Goal: Transaction & Acquisition: Purchase product/service

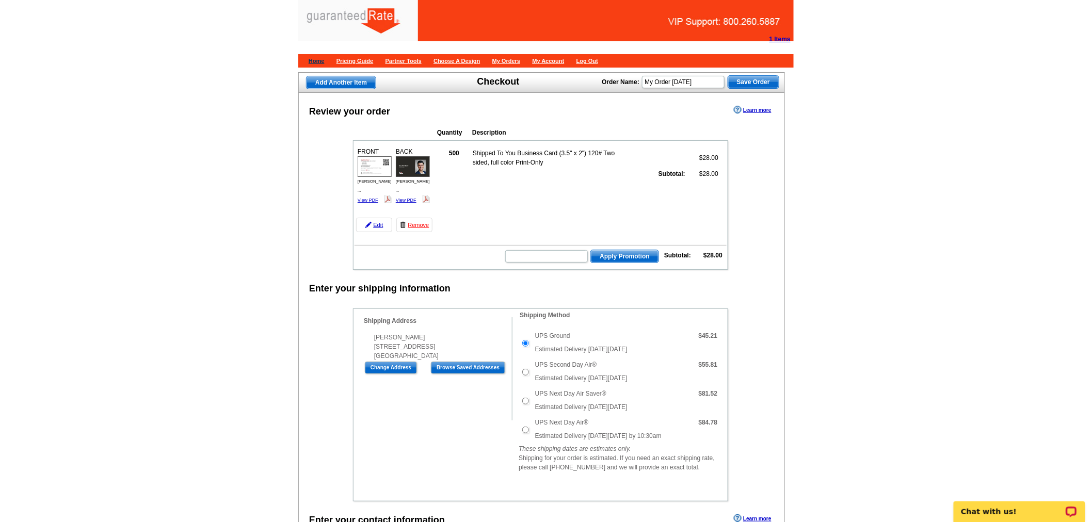
click at [318, 60] on link "Home" at bounding box center [317, 61] width 16 height 6
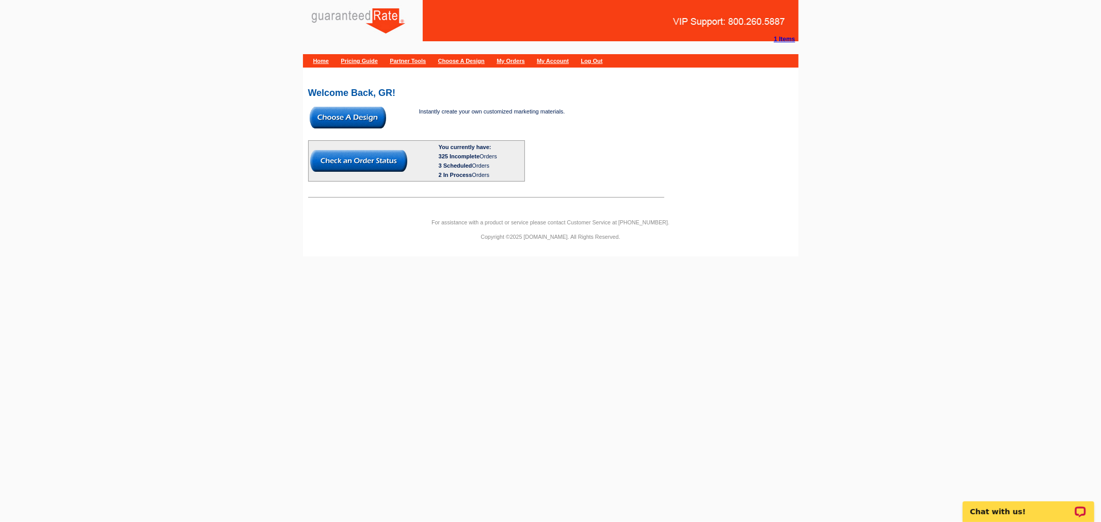
click at [311, 118] on img at bounding box center [348, 118] width 76 height 22
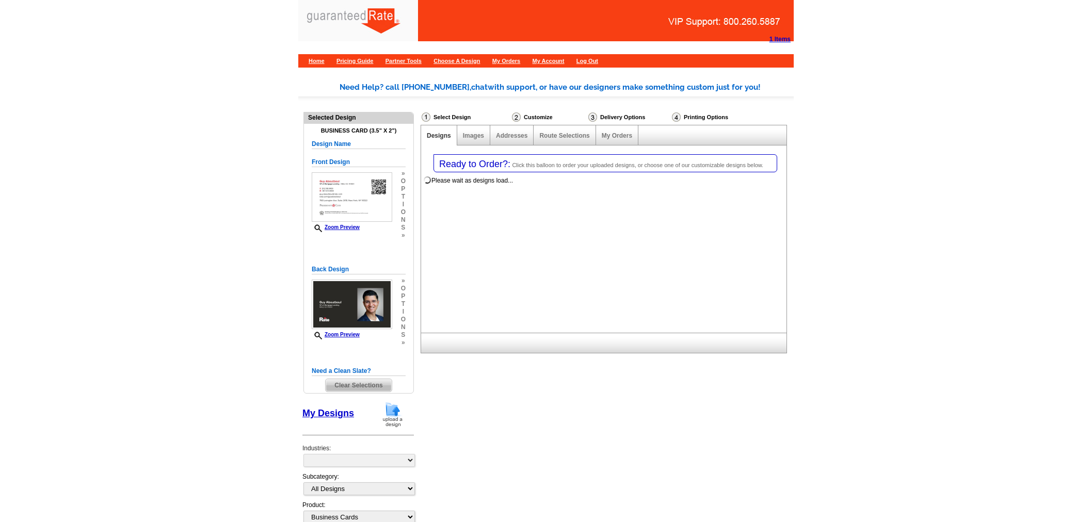
select select "3"
select select "5"
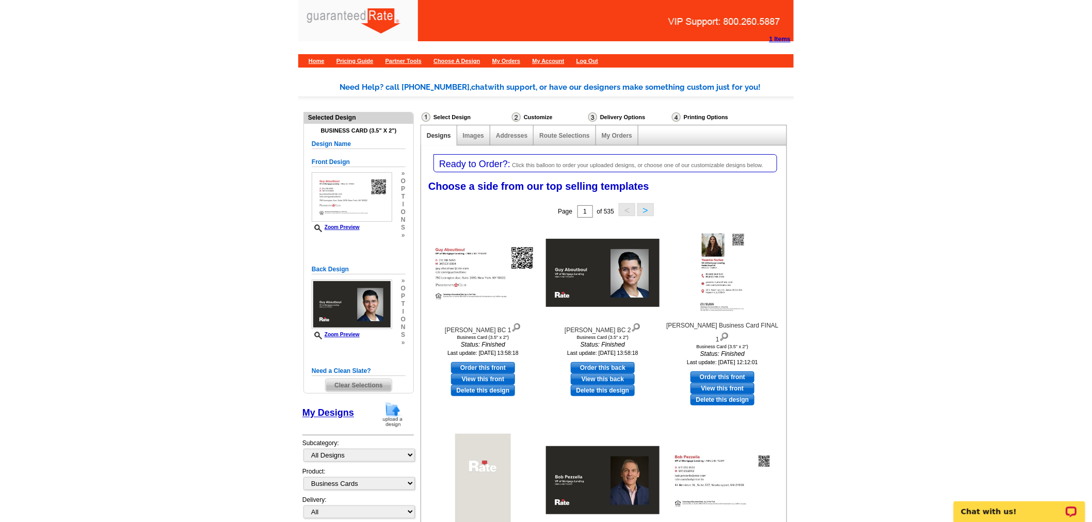
click at [395, 413] on img at bounding box center [392, 415] width 27 height 26
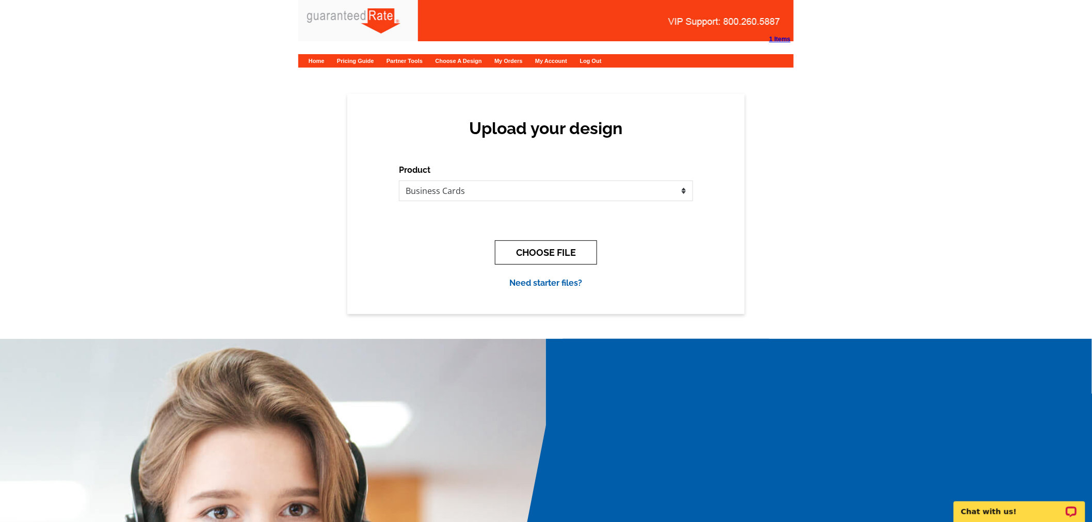
click at [546, 244] on button "CHOOSE FILE" at bounding box center [546, 253] width 102 height 24
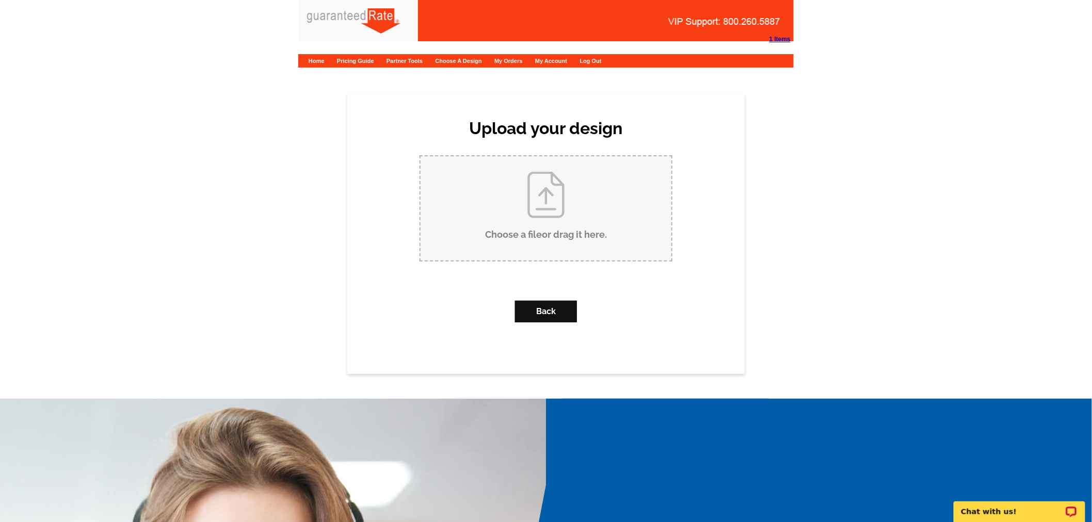
click at [545, 224] on input "Choose a file or drag it here ." at bounding box center [546, 208] width 251 height 104
type input "C:\fakepath\Donald Campbell Business Card.pdf"
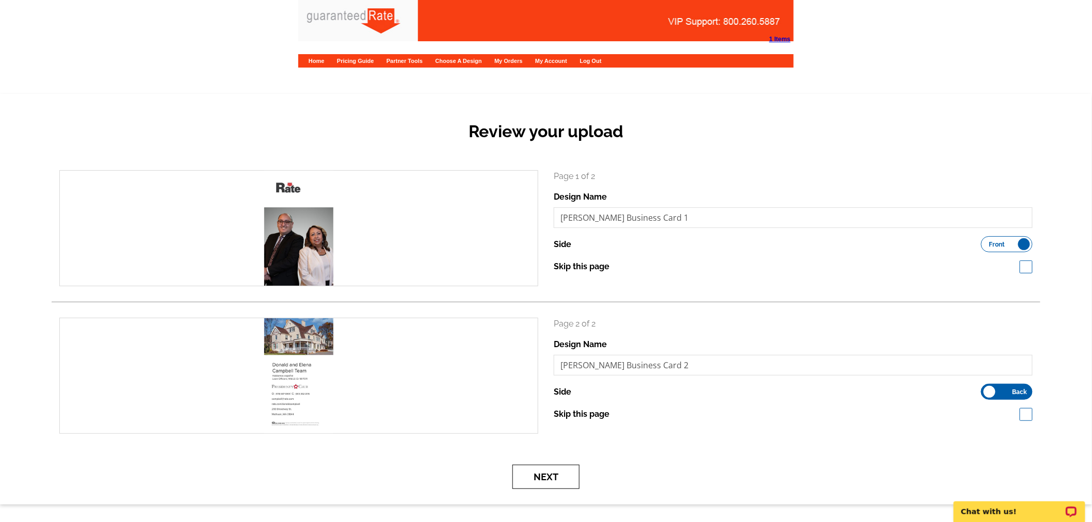
click at [539, 482] on button "Next" at bounding box center [546, 477] width 67 height 24
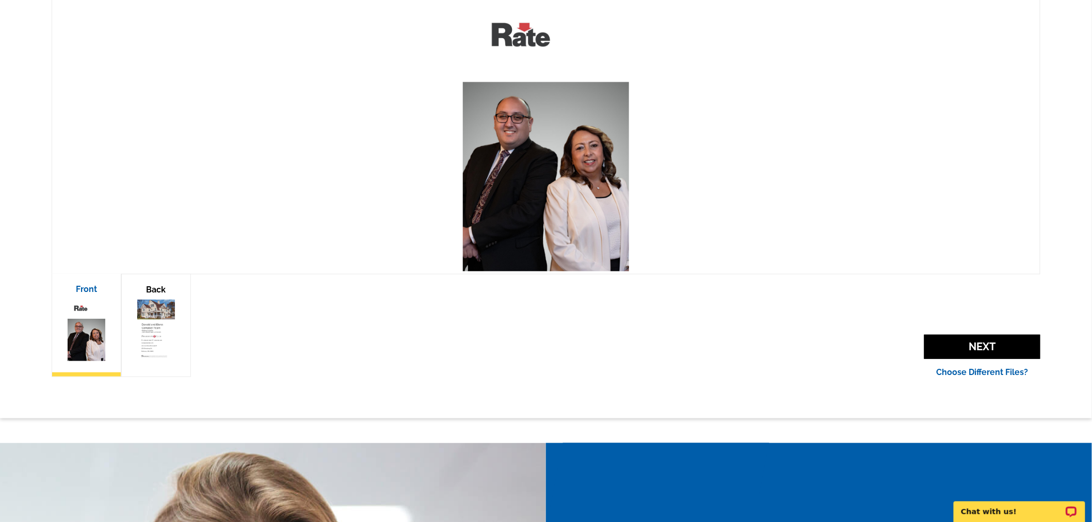
scroll to position [229, 0]
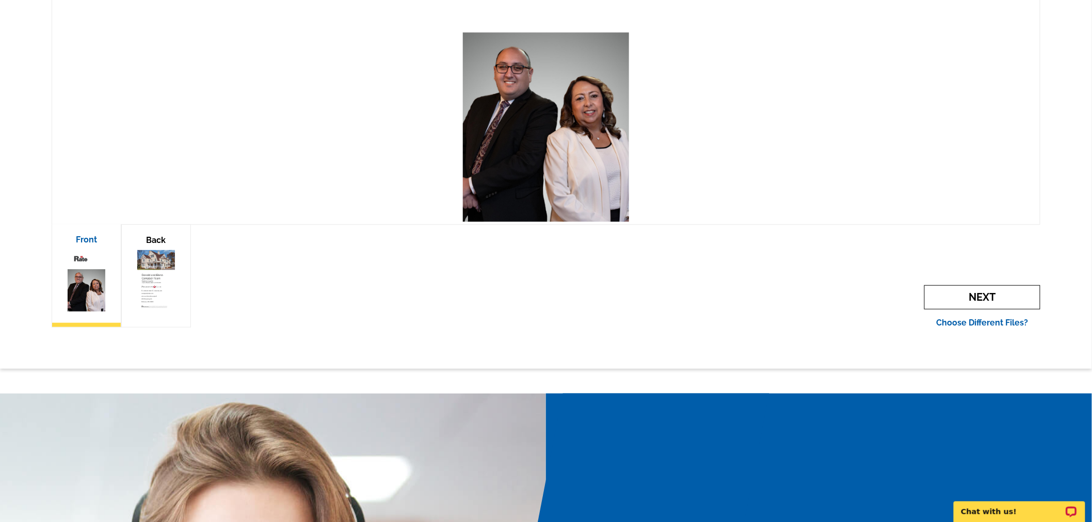
click at [945, 291] on span "Next" at bounding box center [982, 297] width 116 height 24
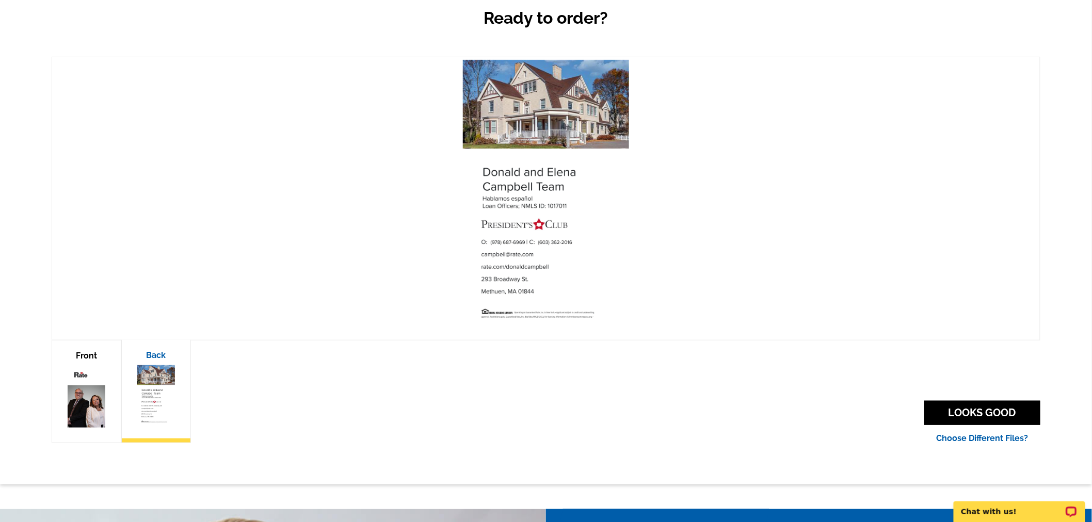
scroll to position [115, 0]
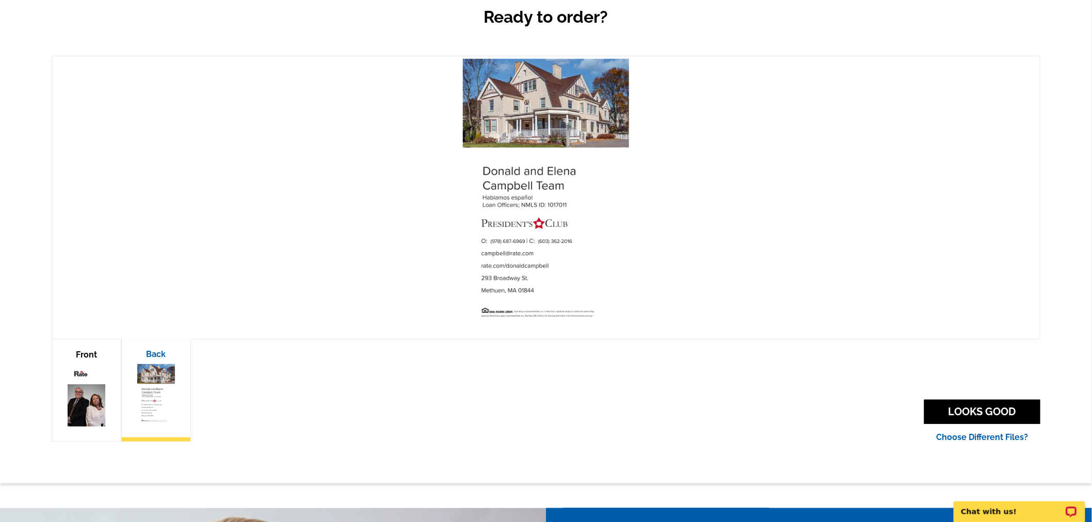
click at [81, 377] on img at bounding box center [86, 396] width 37 height 62
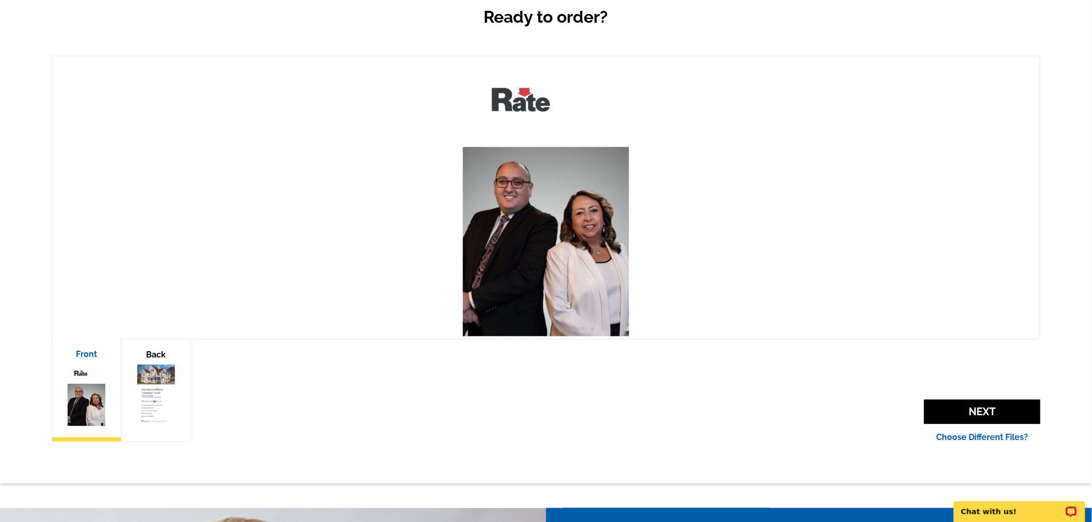
click at [137, 385] on img at bounding box center [155, 396] width 37 height 62
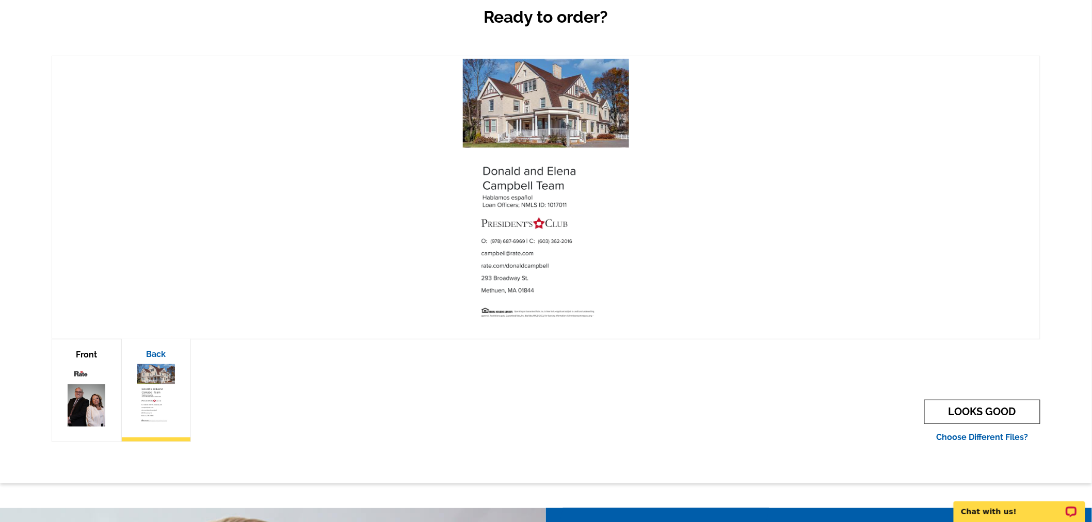
click at [948, 406] on link "LOOKS GOOD" at bounding box center [982, 412] width 116 height 24
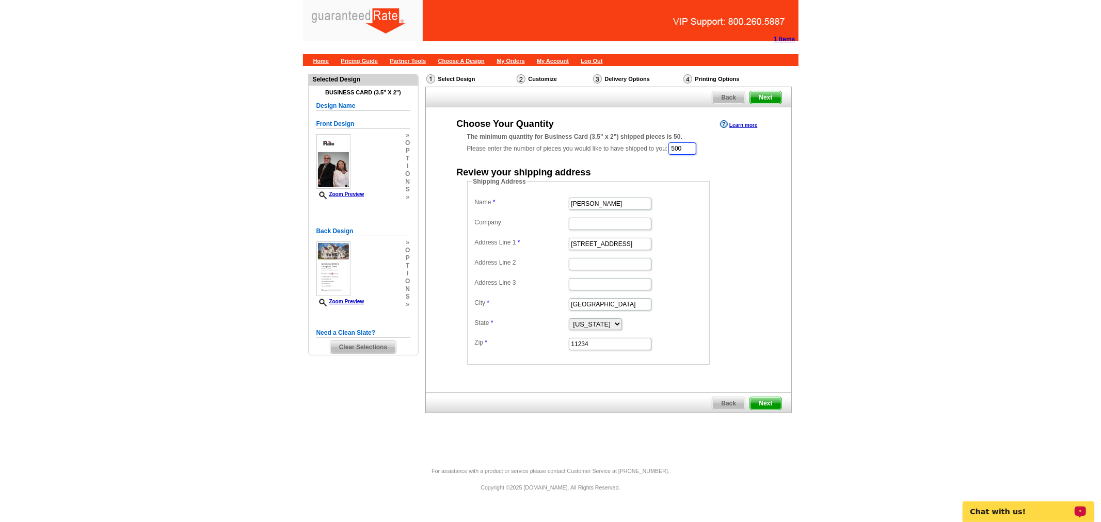
drag, startPoint x: 695, startPoint y: 148, endPoint x: 669, endPoint y: 148, distance: 25.3
click at [669, 148] on div "The minimum quantity for Business Card (3.5" x 2") shipped pieces is 50. Please…" at bounding box center [608, 144] width 283 height 24
type input "1000"
drag, startPoint x: 619, startPoint y: 202, endPoint x: 467, endPoint y: 191, distance: 153.2
click at [467, 191] on fieldset "Shipping Address Name Guy Aboutboul Company Address Line 1 2053 East 65th stree…" at bounding box center [588, 272] width 243 height 188
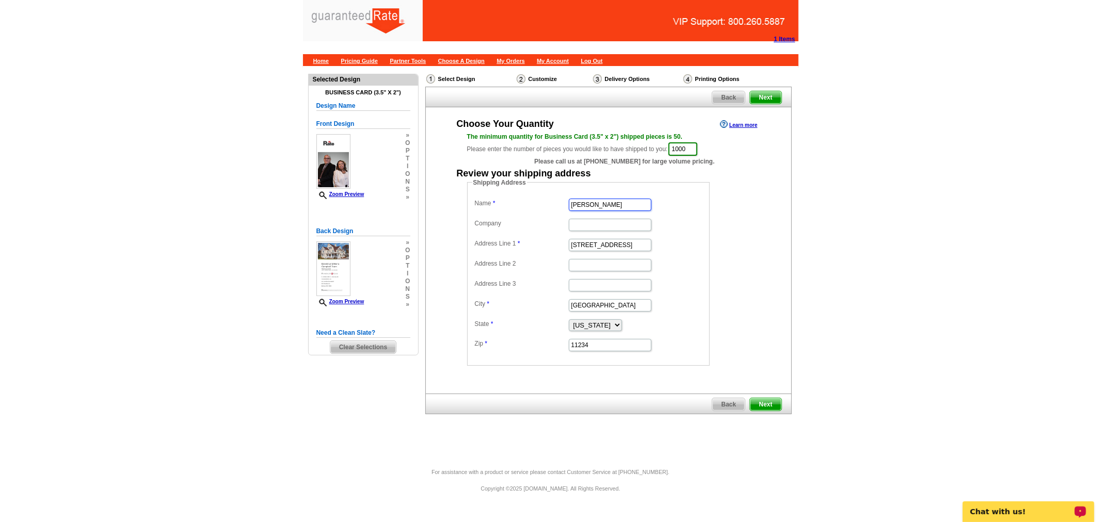
type input "Donald Campbell"
drag, startPoint x: 636, startPoint y: 241, endPoint x: 556, endPoint y: 250, distance: 80.5
click at [556, 250] on dd "2053 East 65th street" at bounding box center [588, 244] width 232 height 16
paste input "293 Broadway Road"
type input "[STREET_ADDRESS]"
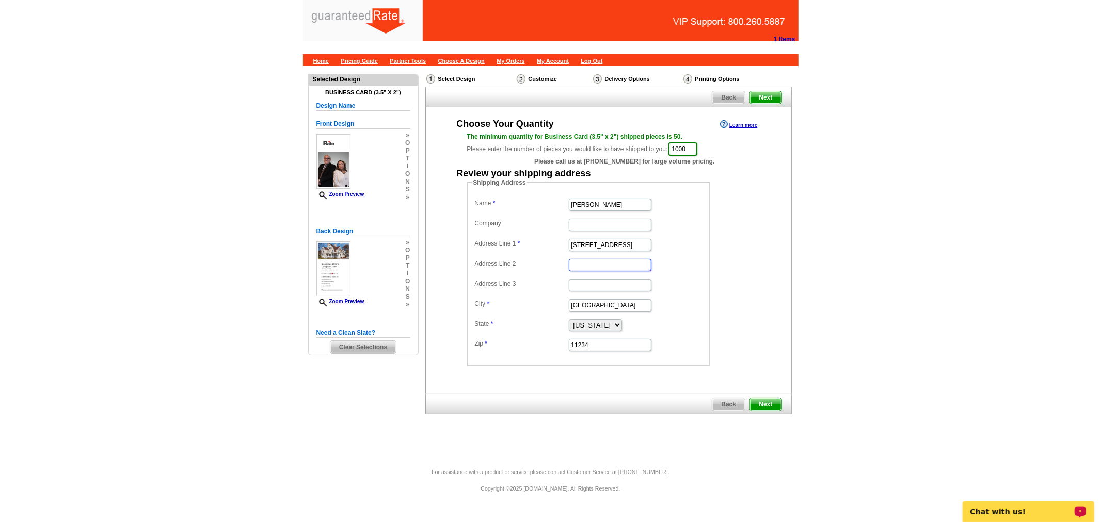
click at [600, 265] on input "Address Line 2" at bounding box center [610, 265] width 83 height 12
type input "First Floor"
drag, startPoint x: 613, startPoint y: 304, endPoint x: 571, endPoint y: 305, distance: 41.3
click at [571, 305] on input "Brooklyn" at bounding box center [610, 305] width 83 height 12
paste input "Methue"
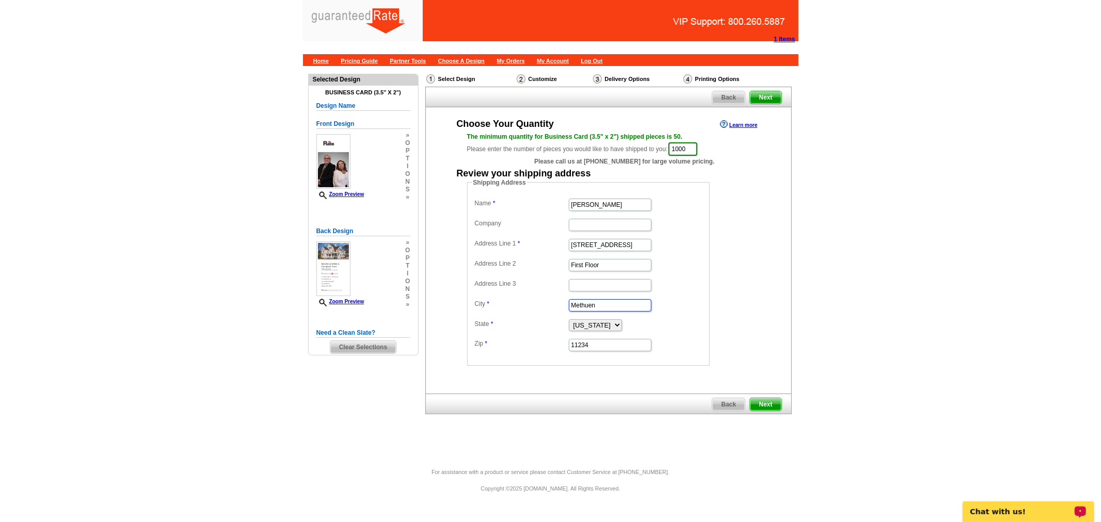
type input "Methuen"
click at [615, 328] on select "Alabama Alaska Arizona Arkansas California Colorado Connecticut District of Col…" at bounding box center [595, 326] width 53 height 12
select select "MA"
click at [569, 320] on select "Alabama Alaska Arizona Arkansas California Colorado Connecticut District of Col…" at bounding box center [595, 326] width 53 height 12
drag, startPoint x: 600, startPoint y: 347, endPoint x: 558, endPoint y: 347, distance: 41.3
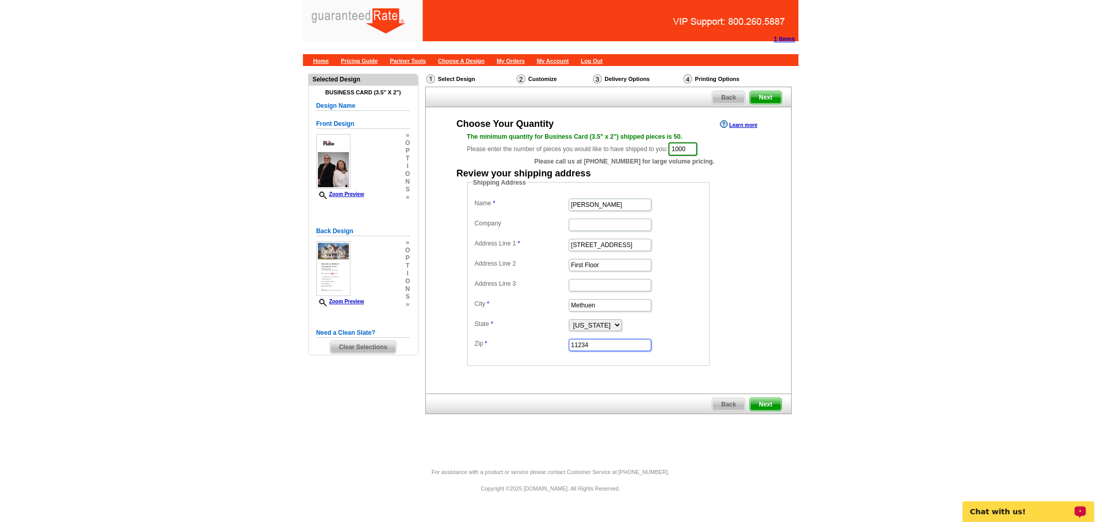
click at [558, 347] on dd "11234" at bounding box center [588, 345] width 232 height 16
paste input "0184"
type input "01844"
click at [761, 405] on span "Next" at bounding box center [765, 404] width 31 height 12
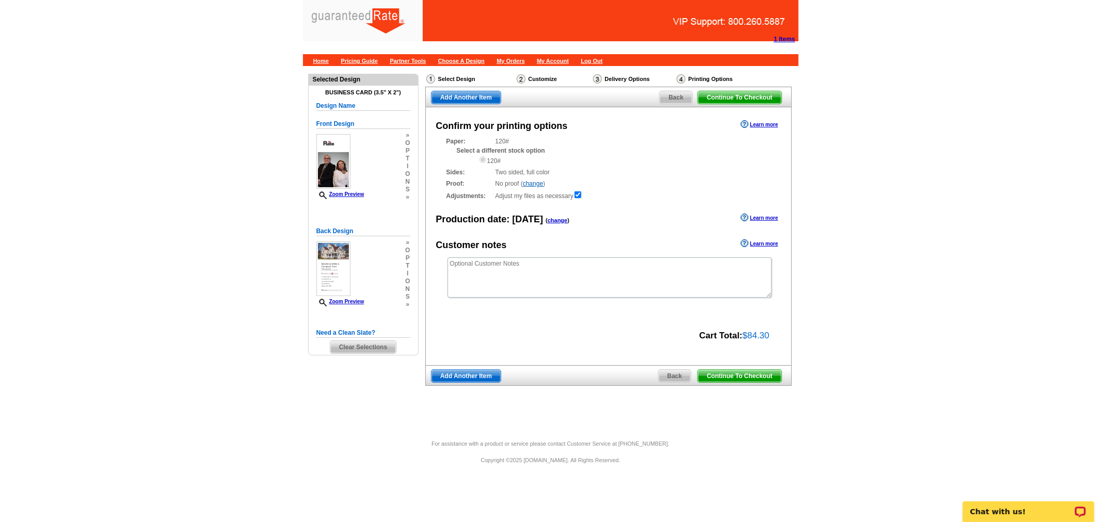
click at [752, 377] on span "Continue To Checkout" at bounding box center [739, 376] width 83 height 12
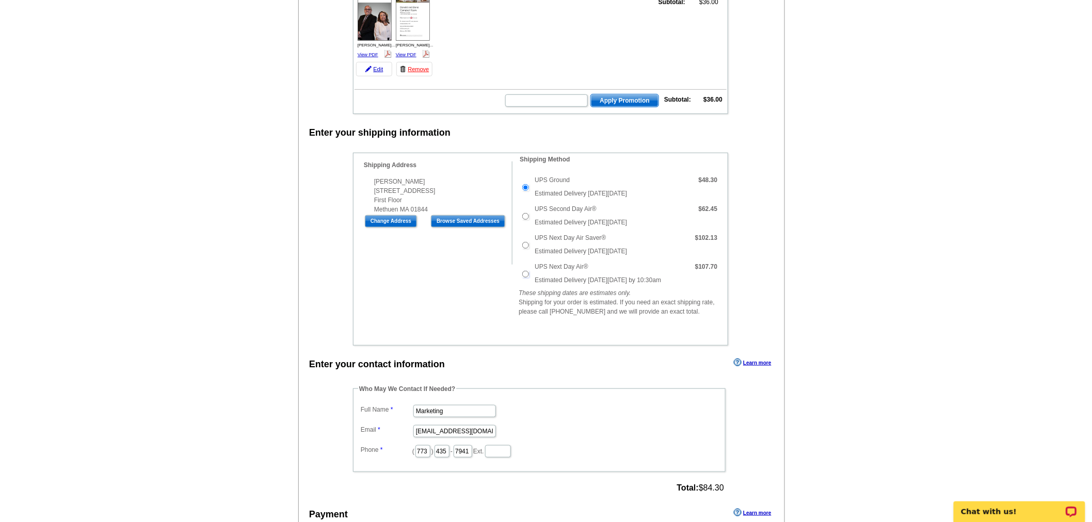
click at [529, 276] on input "UPS Next Day Air®" at bounding box center [525, 274] width 7 height 7
radio input "true"
type input "170"
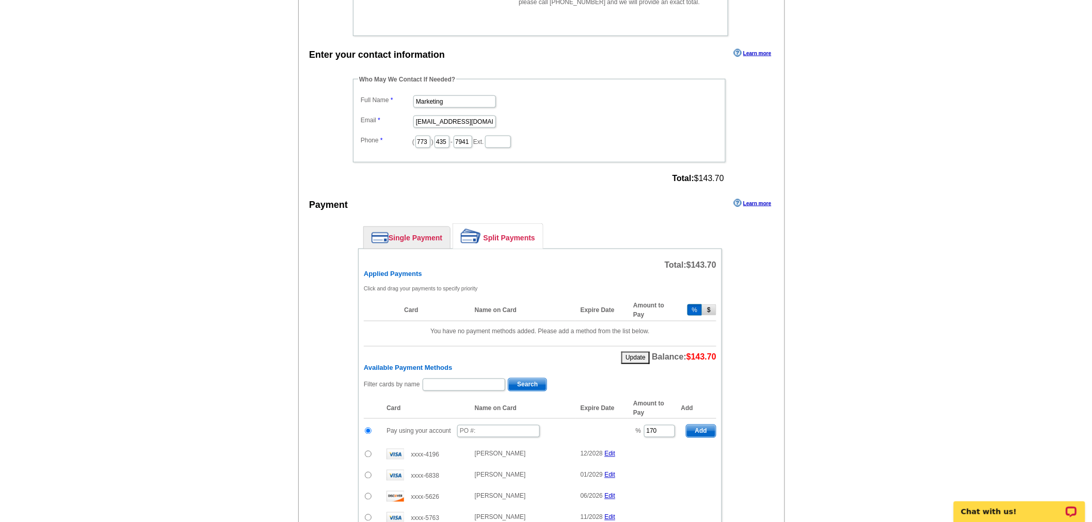
scroll to position [573, 0]
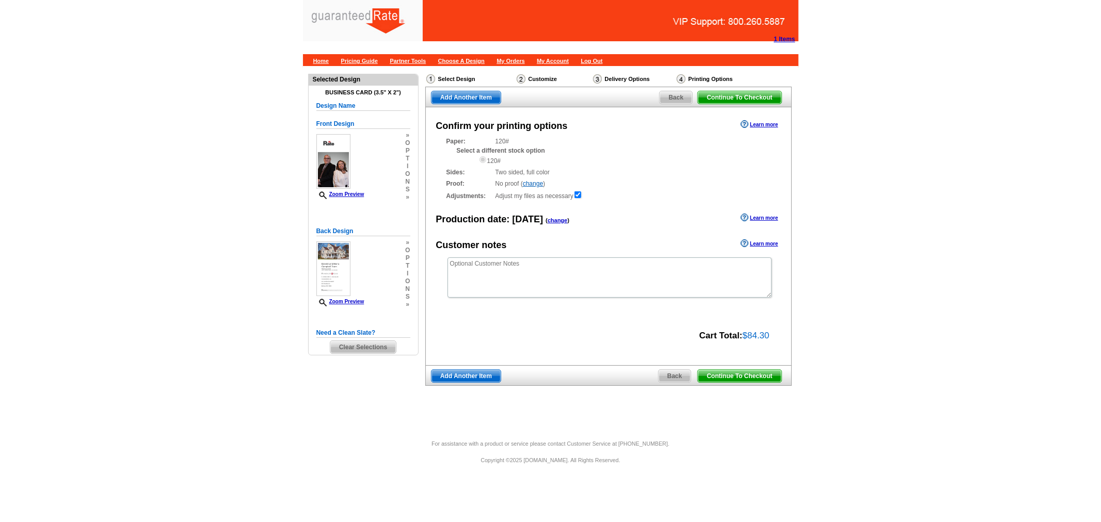
click at [675, 380] on span "Back" at bounding box center [675, 376] width 33 height 12
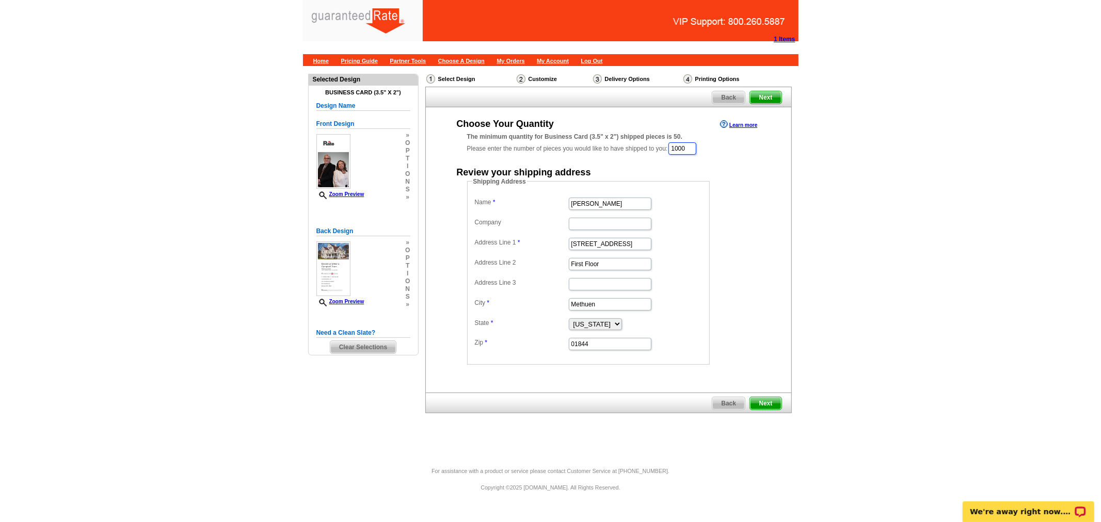
drag, startPoint x: 692, startPoint y: 146, endPoint x: 660, endPoint y: 148, distance: 32.1
click at [660, 148] on div "The minimum quantity for Business Card (3.5" x 2") shipped pieces is 50. Please…" at bounding box center [608, 144] width 283 height 24
type input "3000"
click at [766, 398] on span "Next" at bounding box center [765, 404] width 31 height 12
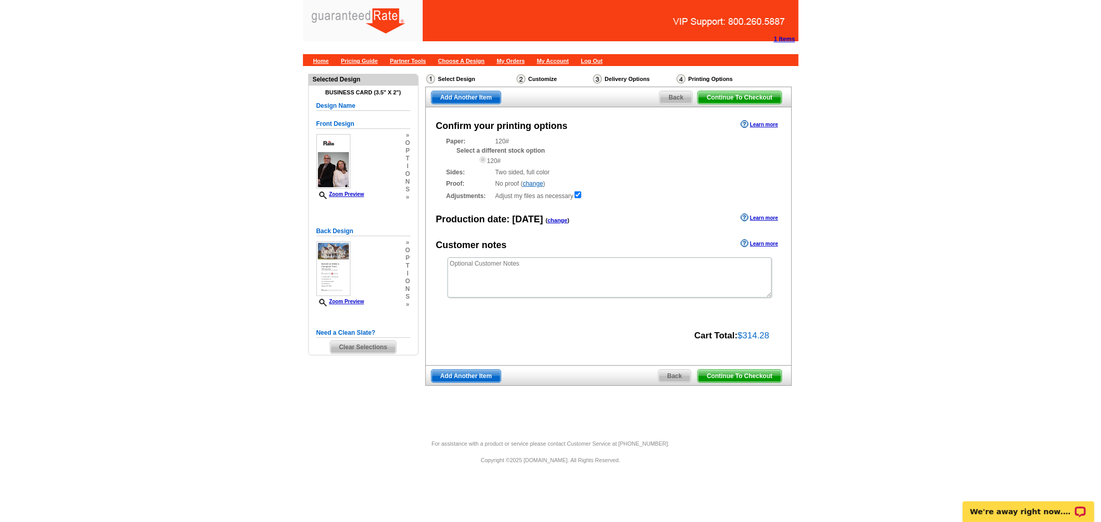
click at [736, 373] on span "Continue To Checkout" at bounding box center [739, 376] width 83 height 12
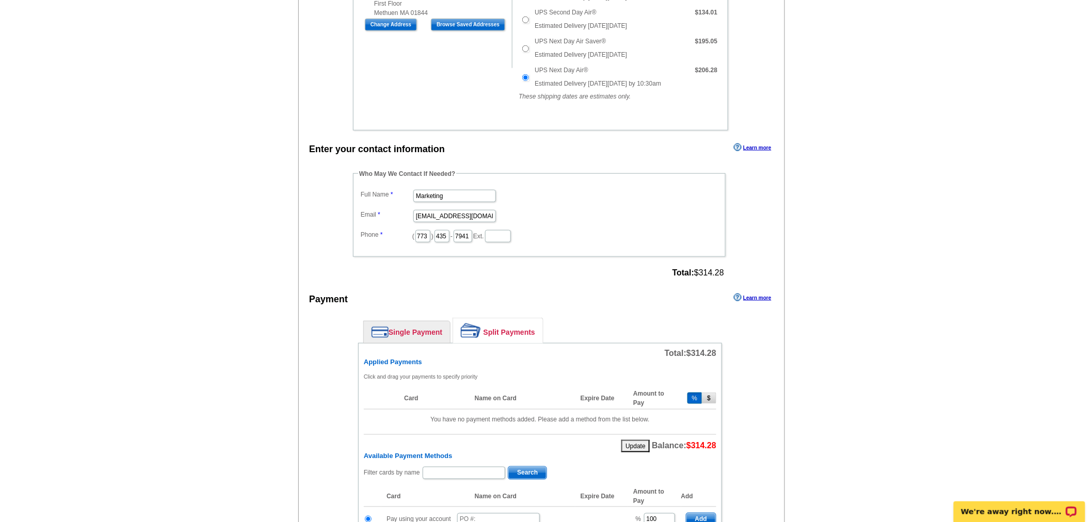
scroll to position [401, 0]
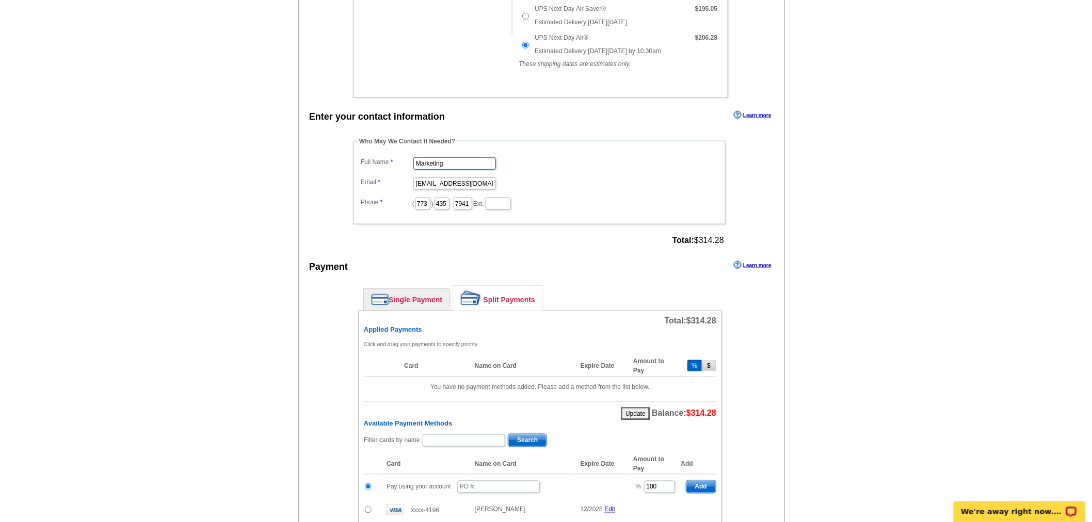
drag, startPoint x: 476, startPoint y: 168, endPoint x: 358, endPoint y: 152, distance: 119.3
click at [358, 152] on fieldset "Who May We Contact If Needed? Full Name Marketing Email [EMAIL_ADDRESS][DOMAIN_…" at bounding box center [539, 181] width 373 height 88
type input "[PERSON_NAME]"
drag, startPoint x: 414, startPoint y: 186, endPoint x: 620, endPoint y: 200, distance: 205.9
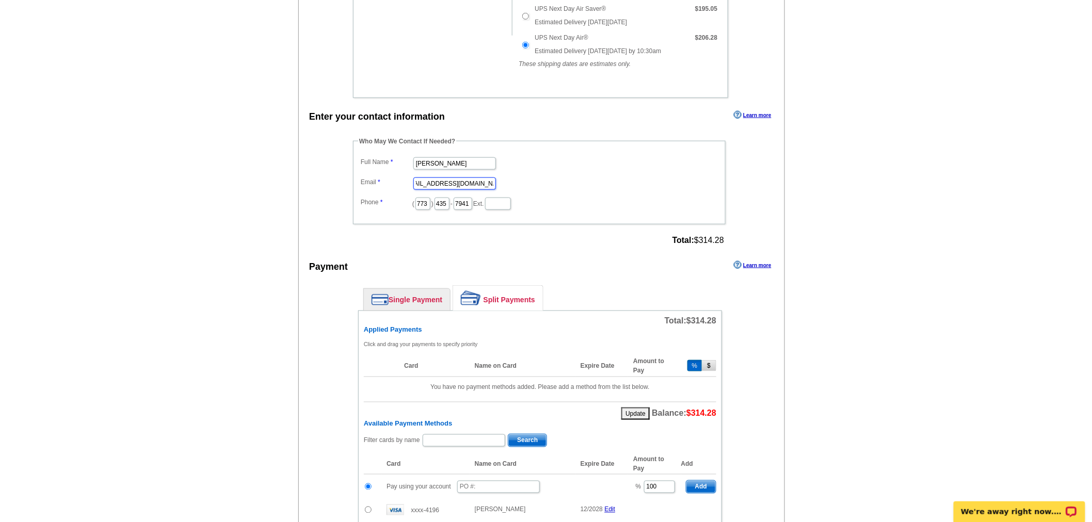
click at [614, 196] on dl "Full Name [PERSON_NAME] Email [EMAIL_ADDRESS][DOMAIN_NAME] Phone ( 773 ) 435 - …" at bounding box center [539, 183] width 362 height 56
type input "[EMAIL_ADDRESS][PERSON_NAME][DOMAIN_NAME]"
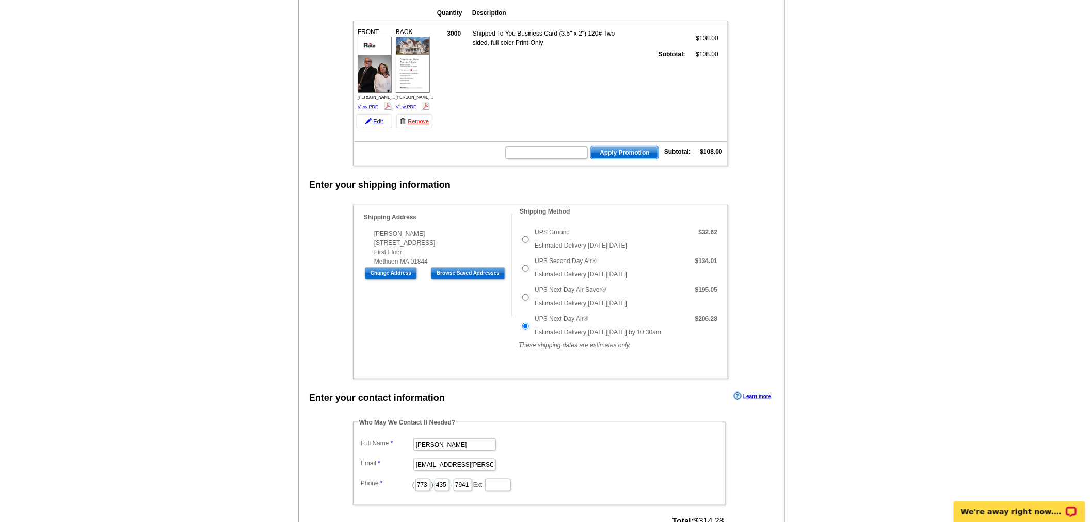
scroll to position [115, 0]
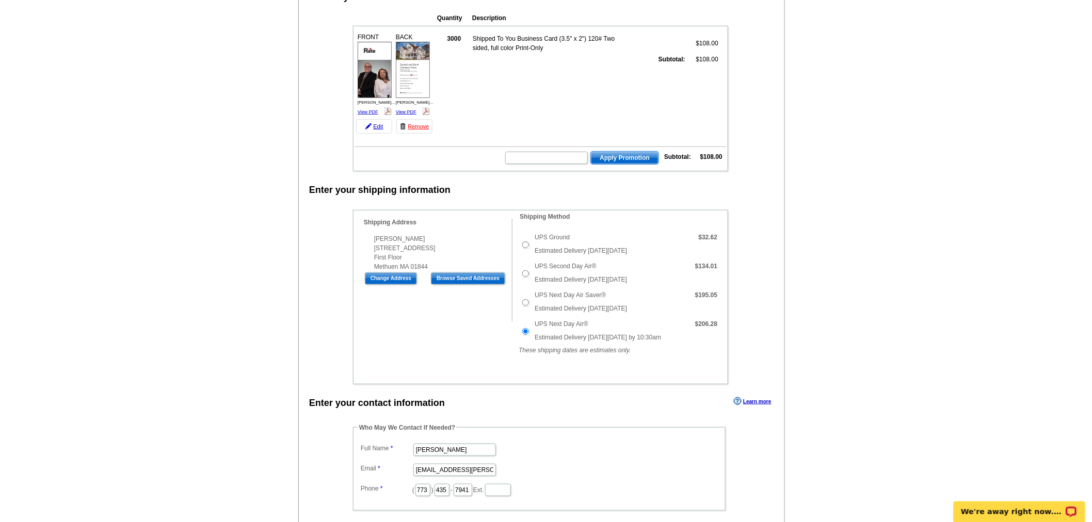
click at [416, 90] on img at bounding box center [413, 70] width 34 height 56
click at [387, 75] on img at bounding box center [375, 70] width 34 height 56
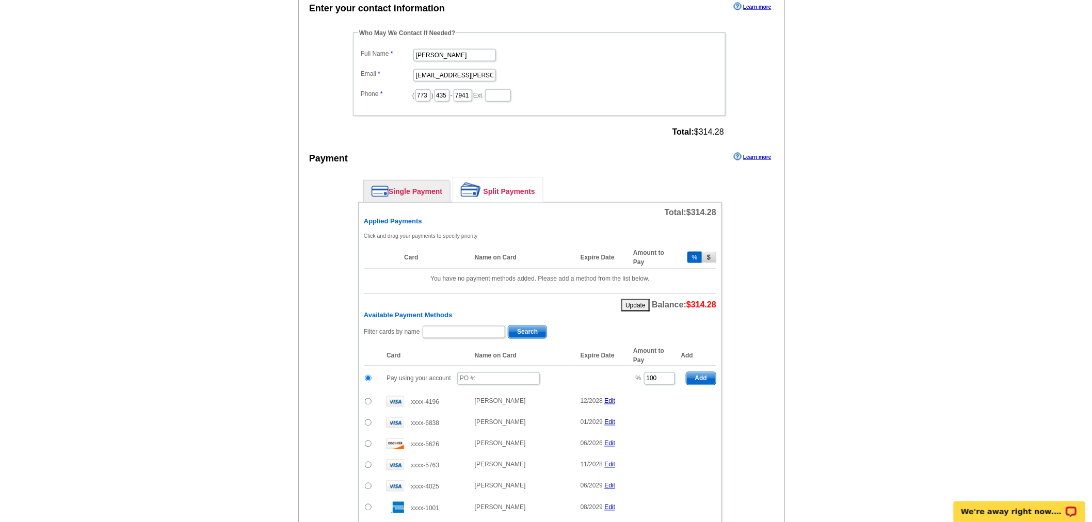
scroll to position [516, 0]
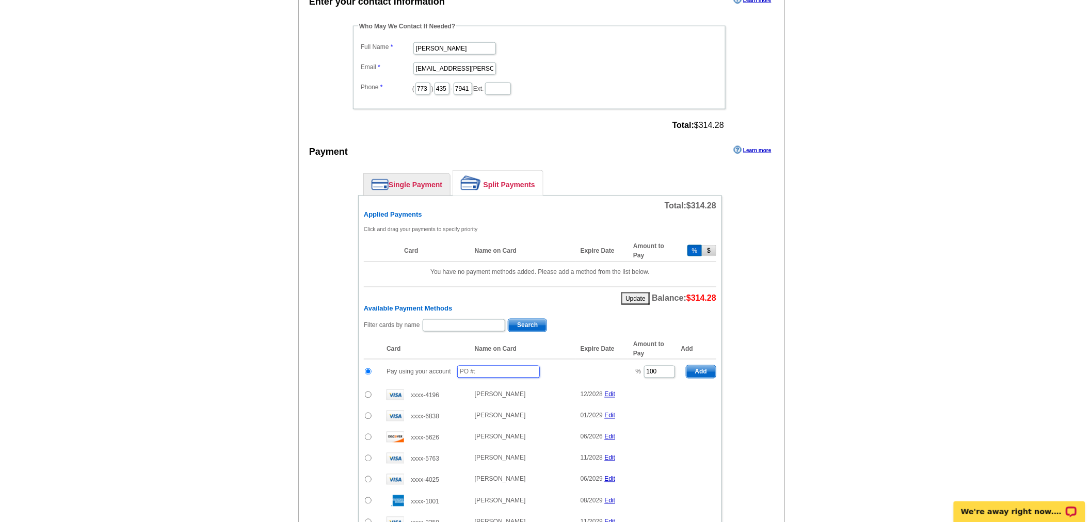
click at [478, 375] on input "text" at bounding box center [498, 372] width 83 height 12
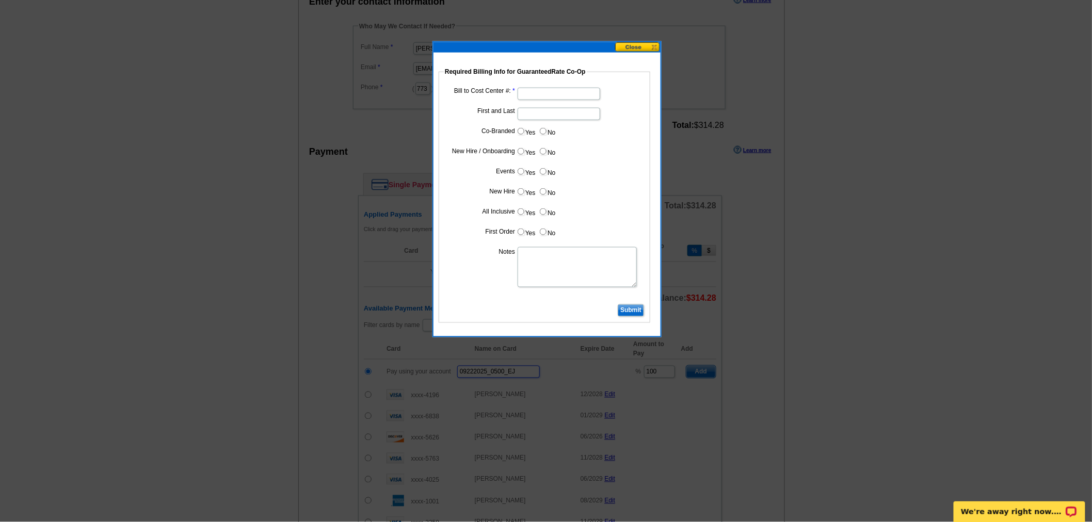
type input "09222025_0500_EJ"
click at [548, 94] on input "Bill to Cost Center #:" at bounding box center [559, 94] width 83 height 12
type input "1904"
click at [554, 114] on input "First and Last" at bounding box center [559, 114] width 83 height 12
type input "[PERSON_NAME]"
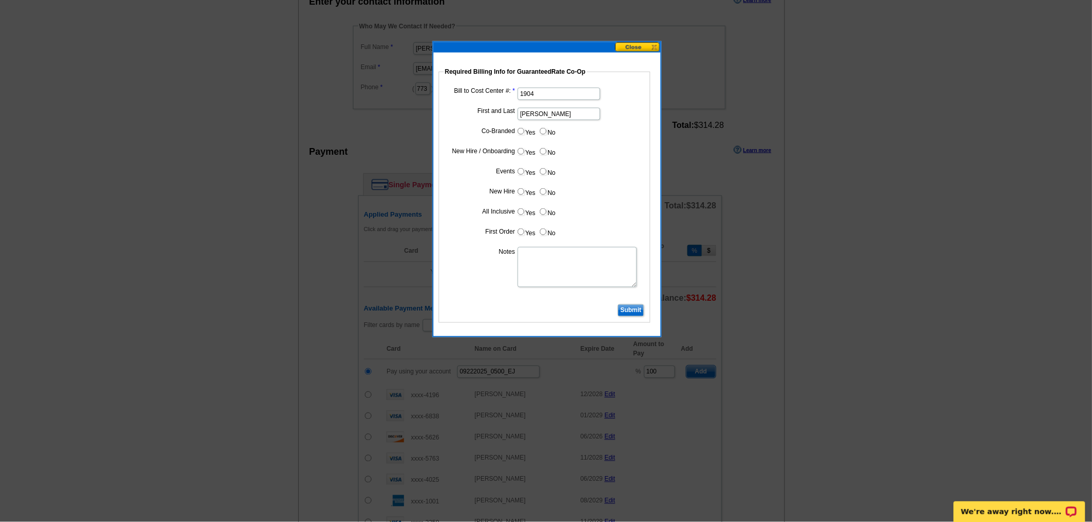
click at [549, 133] on label "No" at bounding box center [547, 131] width 17 height 12
click at [547, 133] on input "No" at bounding box center [543, 131] width 7 height 7
radio input "true"
click at [549, 156] on label "No" at bounding box center [547, 152] width 17 height 12
click at [547, 155] on input "No" at bounding box center [543, 151] width 7 height 7
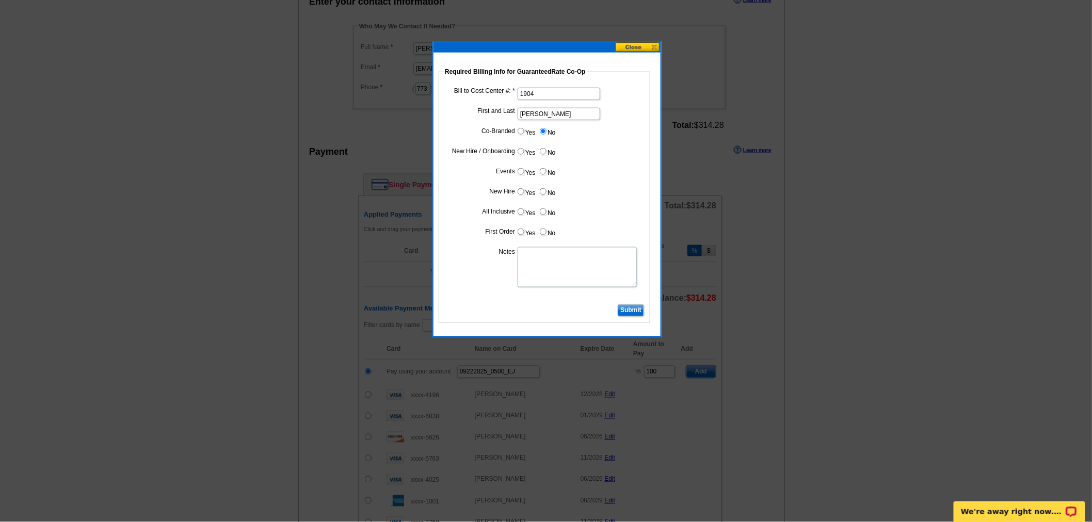
radio input "true"
click at [549, 171] on label "No" at bounding box center [547, 172] width 17 height 12
click at [547, 171] on input "No" at bounding box center [543, 171] width 7 height 7
radio input "true"
drag, startPoint x: 545, startPoint y: 193, endPoint x: 545, endPoint y: 211, distance: 18.1
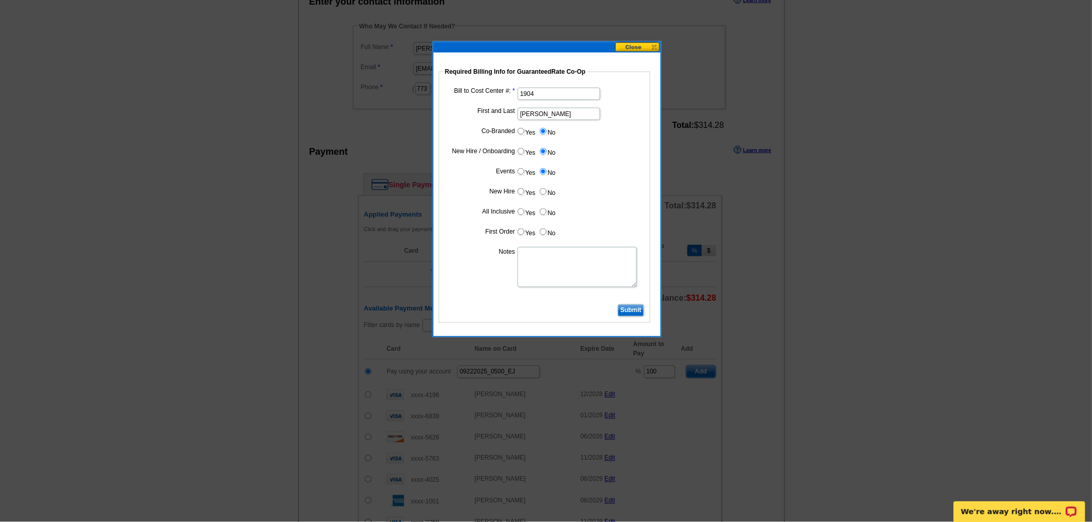
click at [545, 197] on dd "Yes No" at bounding box center [544, 194] width 201 height 16
drag, startPoint x: 545, startPoint y: 211, endPoint x: 546, endPoint y: 226, distance: 15.5
click at [545, 213] on input "No" at bounding box center [543, 212] width 7 height 7
radio input "true"
click at [546, 229] on input "No" at bounding box center [543, 232] width 7 height 7
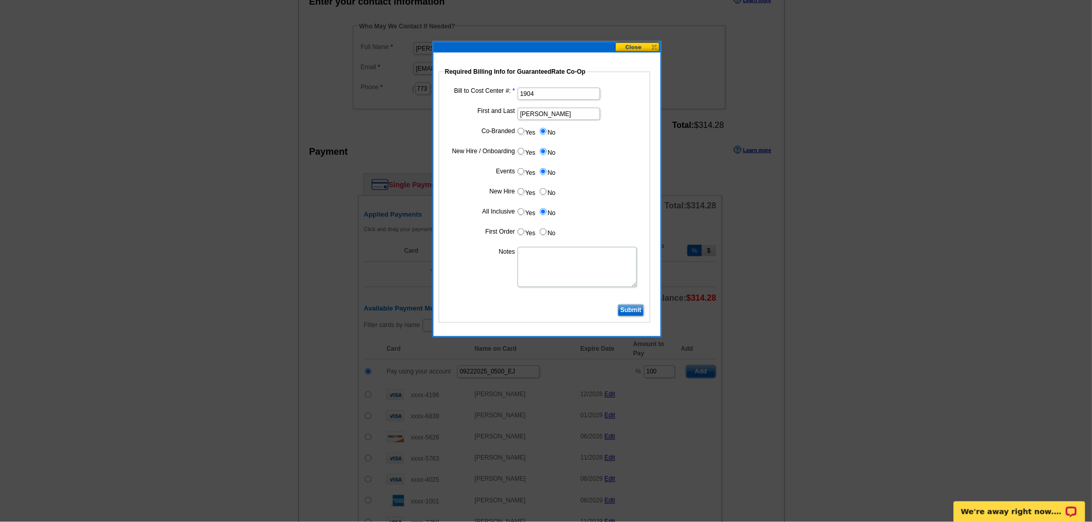
radio input "true"
click at [549, 259] on textarea "Notes" at bounding box center [577, 267] width 119 height 40
click at [549, 195] on label "No" at bounding box center [547, 192] width 17 height 12
click at [547, 195] on input "No" at bounding box center [543, 191] width 7 height 7
radio input "true"
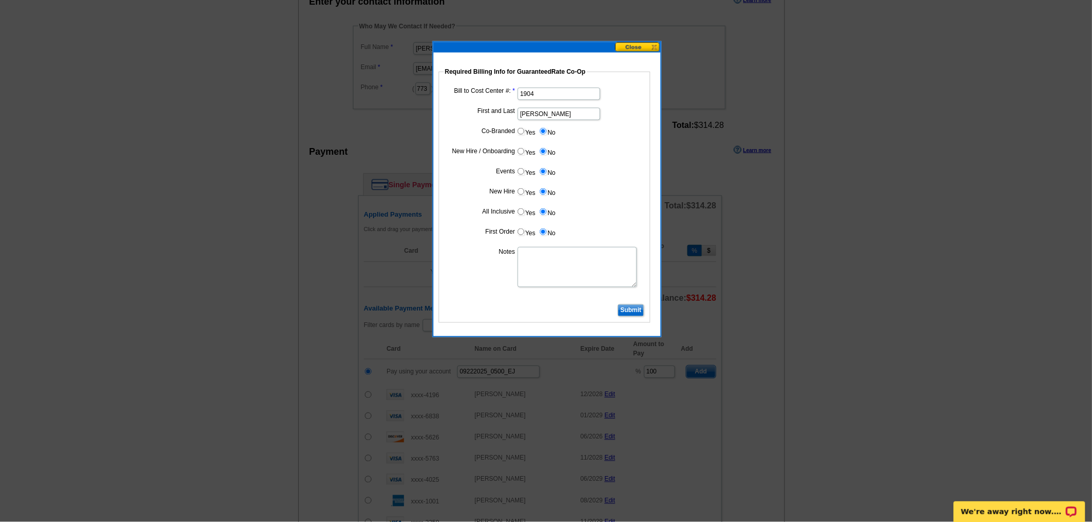
click at [558, 250] on textarea "Notes" at bounding box center [577, 267] width 119 height 40
type textarea "Bill to"
click at [641, 42] on button at bounding box center [637, 47] width 45 height 10
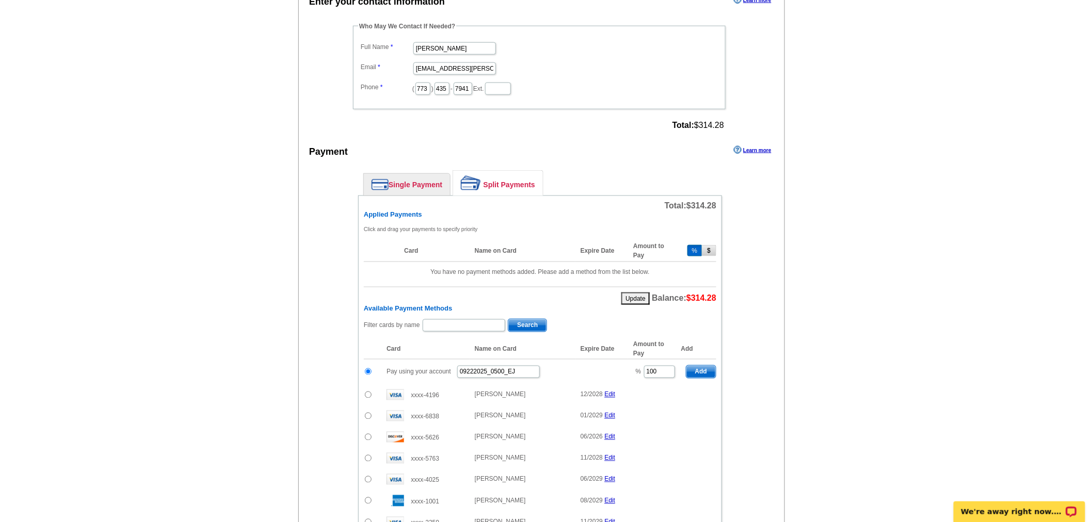
click at [412, 191] on link "Single Payment" at bounding box center [407, 185] width 86 height 22
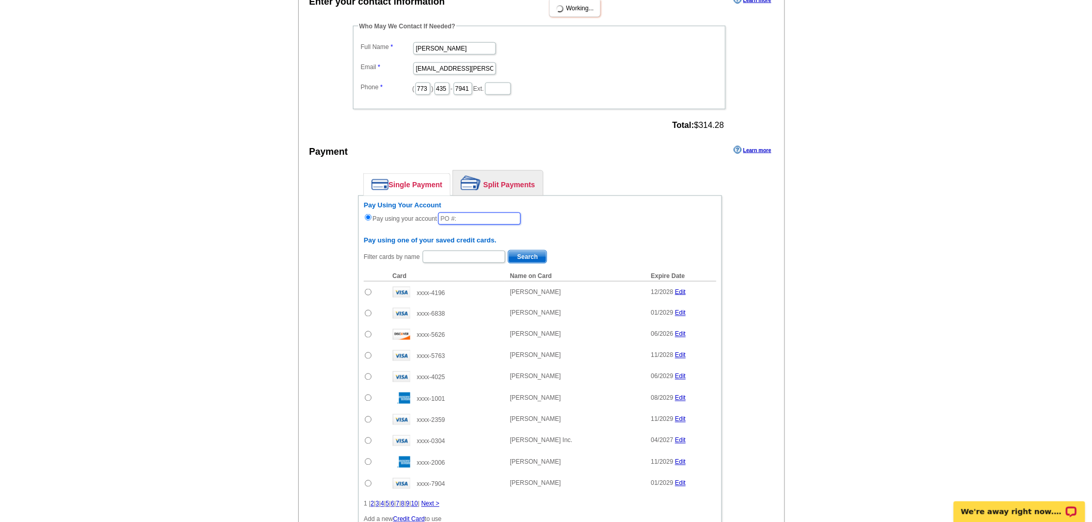
click at [460, 224] on input "text" at bounding box center [479, 219] width 83 height 12
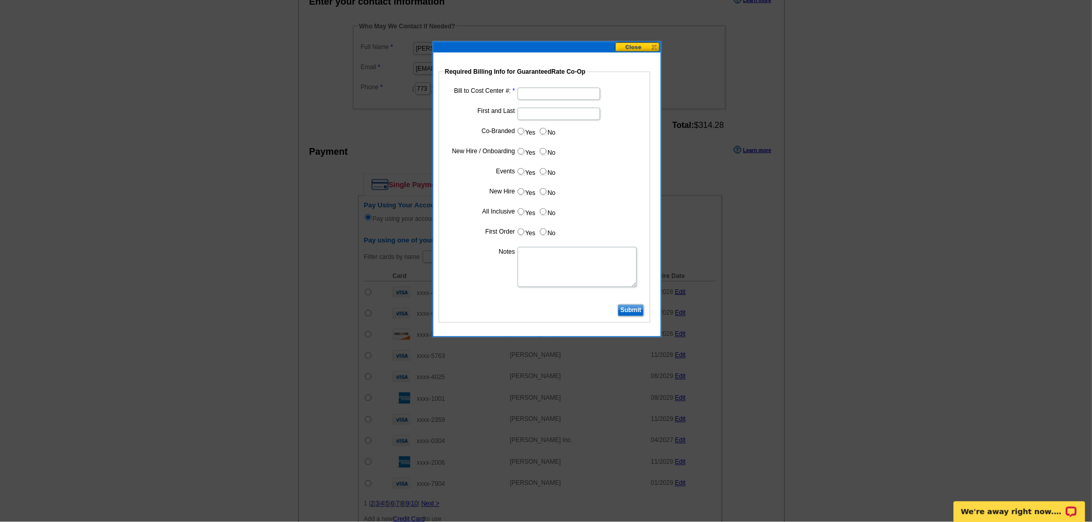
type input "08222025_0500_EJ"
click at [530, 91] on input "Bill to Cost Center #:" at bounding box center [559, 94] width 83 height 12
click at [520, 91] on input "Bill to Cost Center #:" at bounding box center [559, 94] width 83 height 12
type input "1904"
click at [548, 106] on dd at bounding box center [544, 113] width 201 height 16
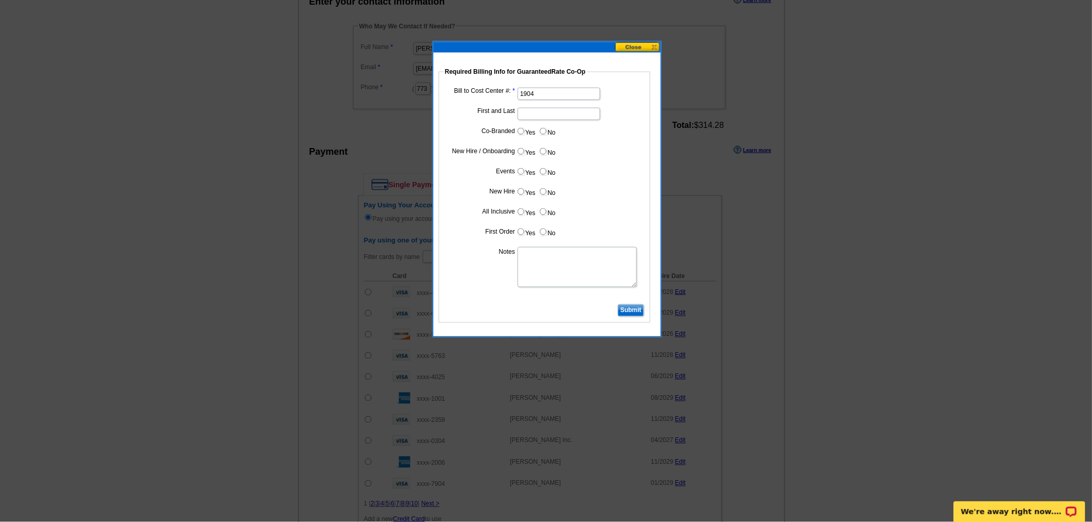
click at [549, 118] on input "First and Last" at bounding box center [559, 114] width 83 height 12
type input "[PERSON_NAME]"
click at [544, 132] on input "No" at bounding box center [543, 131] width 7 height 7
radio input "true"
click at [541, 155] on label "No" at bounding box center [547, 152] width 17 height 12
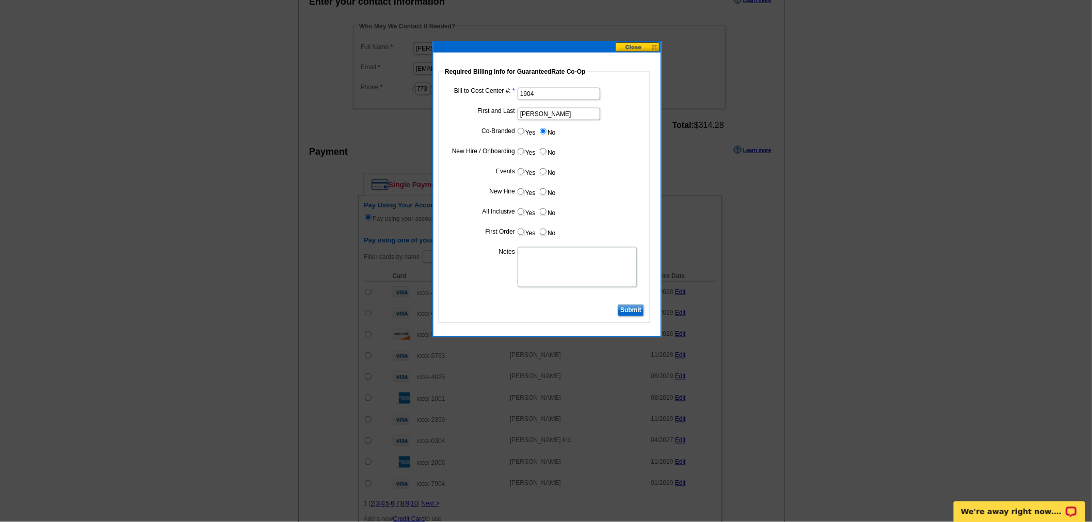
click at [541, 155] on input "No" at bounding box center [543, 151] width 7 height 7
radio input "true"
click at [544, 172] on input "No" at bounding box center [543, 171] width 7 height 7
radio input "true"
drag, startPoint x: 545, startPoint y: 190, endPoint x: 546, endPoint y: 204, distance: 13.9
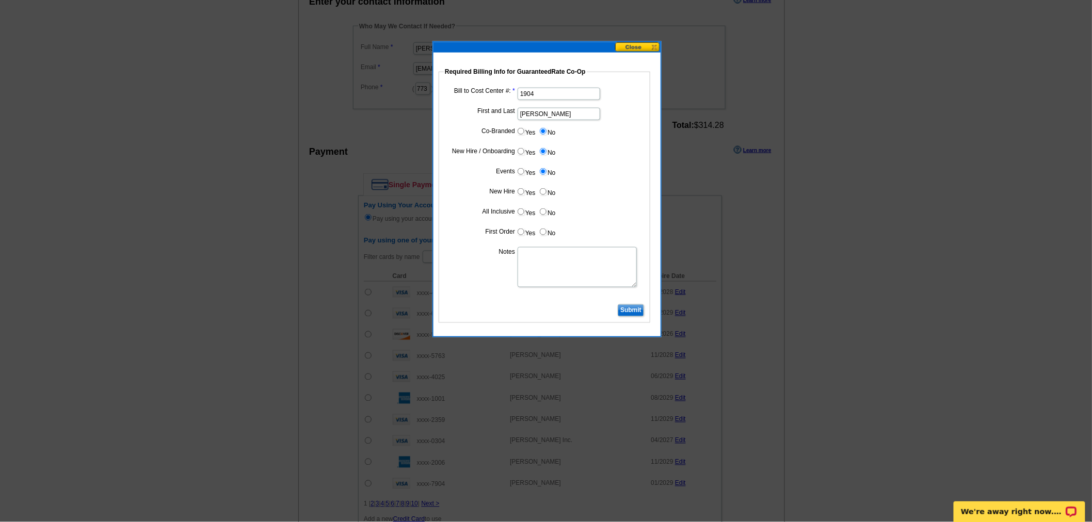
click at [546, 193] on input "No" at bounding box center [543, 191] width 7 height 7
radio input "true"
click at [546, 204] on dl "Bill to Cost Center #: 1904 First and Last [PERSON_NAME] Co-Branded Yes No Cost…" at bounding box center [544, 193] width 201 height 217
click at [544, 212] on input "No" at bounding box center [543, 212] width 7 height 7
radio input "true"
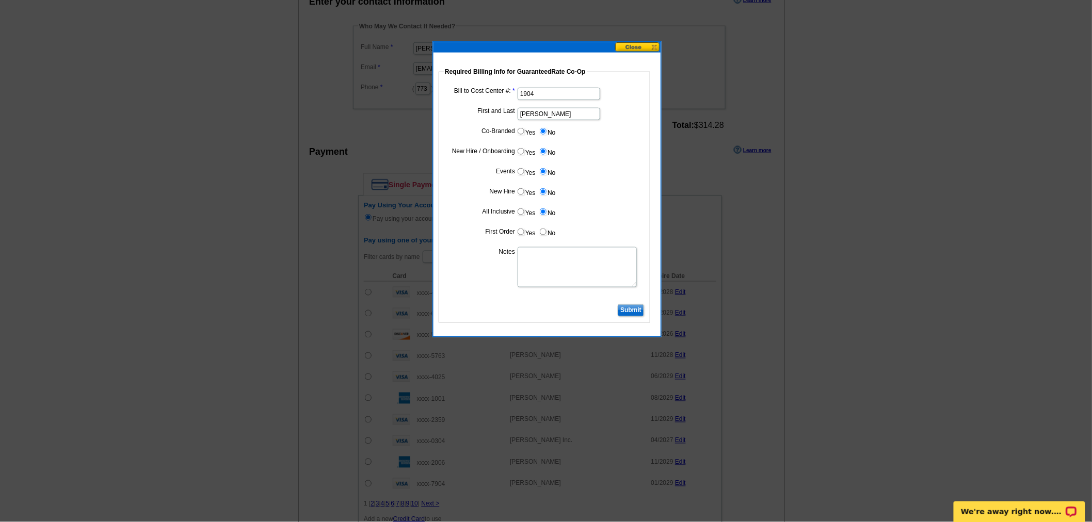
click at [546, 229] on input "No" at bounding box center [543, 232] width 7 height 7
radio input "true"
click at [549, 256] on textarea "Notes" at bounding box center [577, 267] width 119 height 40
type textarea "[PERSON_NAME] to VP [PERSON_NAME] CC: 1904"
click at [637, 311] on input "Submit" at bounding box center [631, 311] width 26 height 12
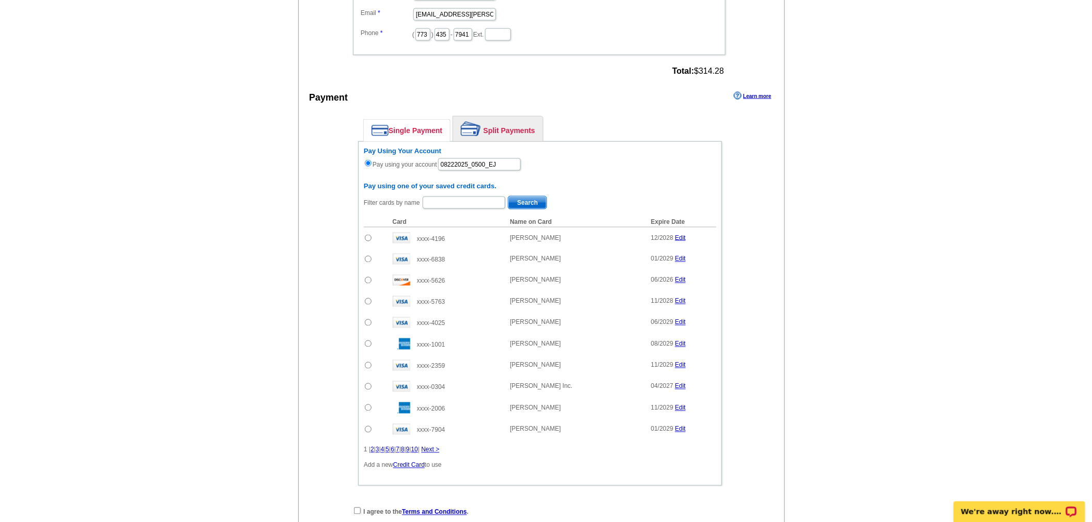
scroll to position [631, 0]
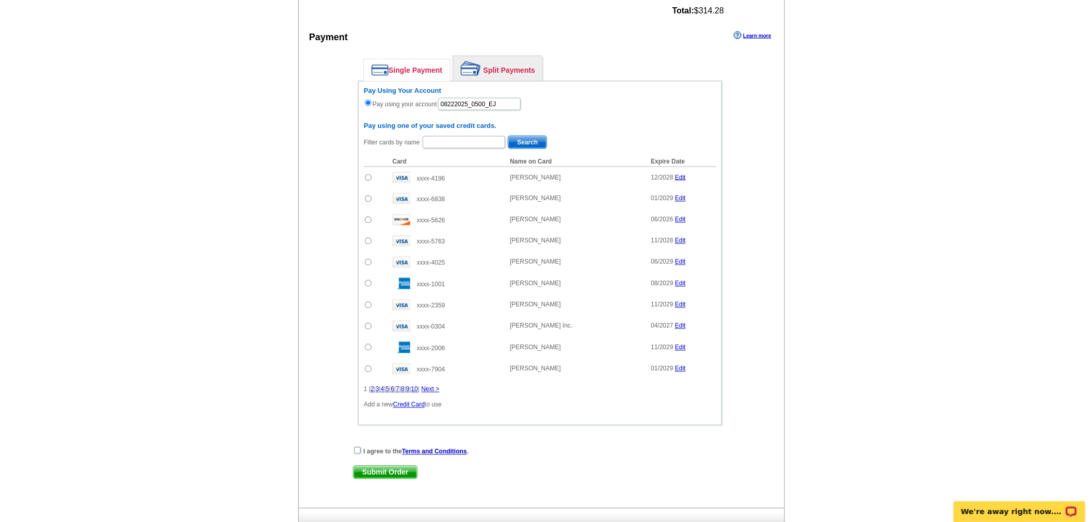
click at [354, 454] on input "checkbox" at bounding box center [357, 451] width 7 height 7
checkbox input "true"
click at [377, 477] on span "Submit Order" at bounding box center [385, 473] width 63 height 12
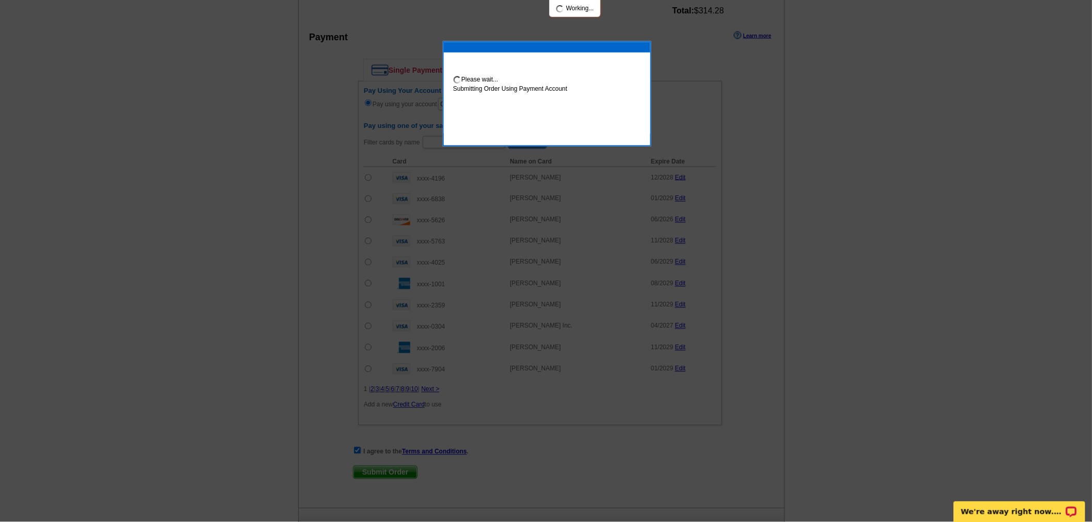
scroll to position [683, 0]
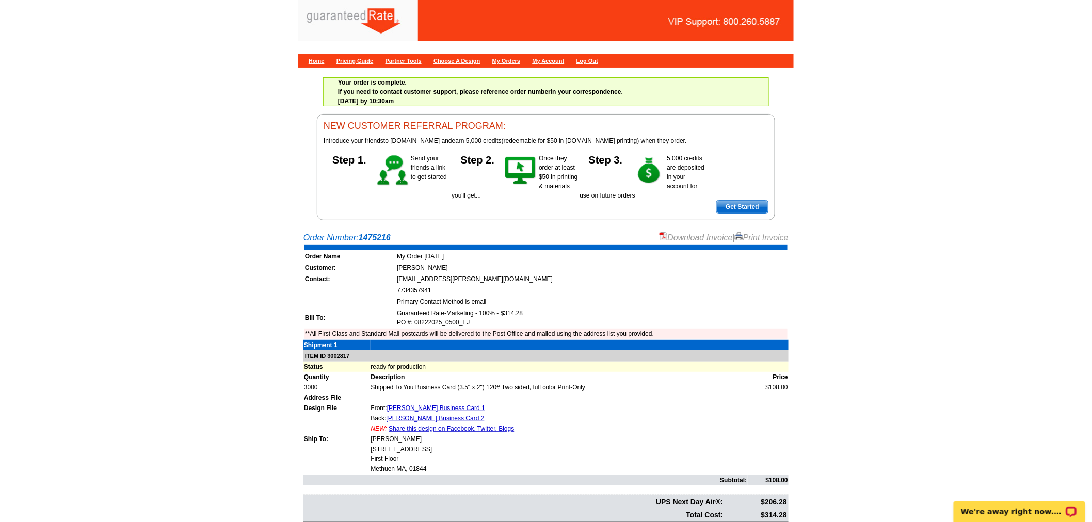
click at [682, 241] on link "Download Invoice" at bounding box center [696, 237] width 73 height 9
